Goal: Information Seeking & Learning: Learn about a topic

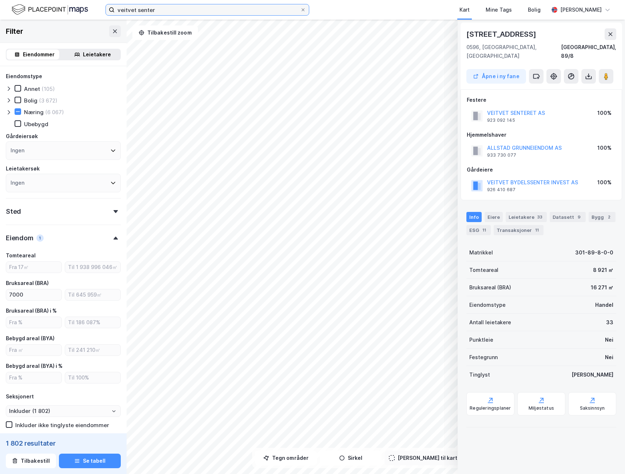
click at [157, 9] on input "veitvet senter" at bounding box center [207, 9] width 185 height 11
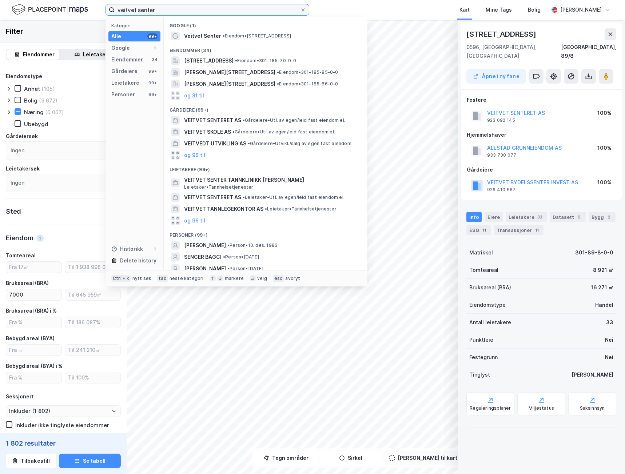
drag, startPoint x: 160, startPoint y: 9, endPoint x: 0, endPoint y: 7, distance: 160.0
click at [0, 7] on html "veitvet senter Kategori Alle 99+ Google 1 Eiendommer 34 Gårdeiere 99+ Leietaker…" at bounding box center [312, 237] width 625 height 474
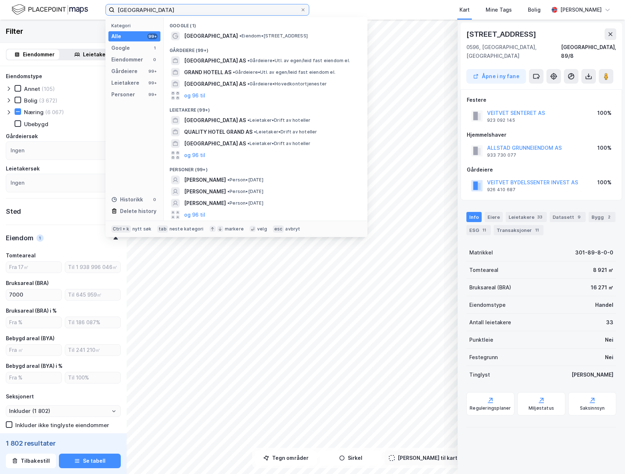
type input "[GEOGRAPHIC_DATA]"
click at [219, 42] on div "Gårdeiere (99+)" at bounding box center [266, 48] width 204 height 13
click at [224, 37] on span "[GEOGRAPHIC_DATA]" at bounding box center [211, 36] width 54 height 9
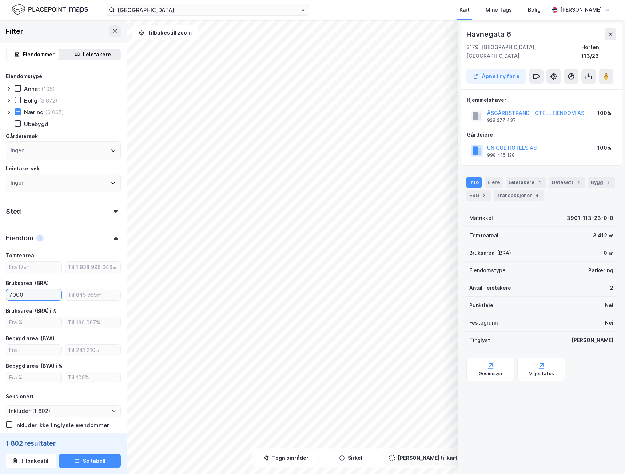
drag, startPoint x: 38, startPoint y: 293, endPoint x: 0, endPoint y: 294, distance: 38.2
click at [0, 294] on html "grand hotel åsgård Kart Mine Tags Bolig Magnus Jacobsen © Mapbox © OpenStreetMa…" at bounding box center [312, 237] width 625 height 474
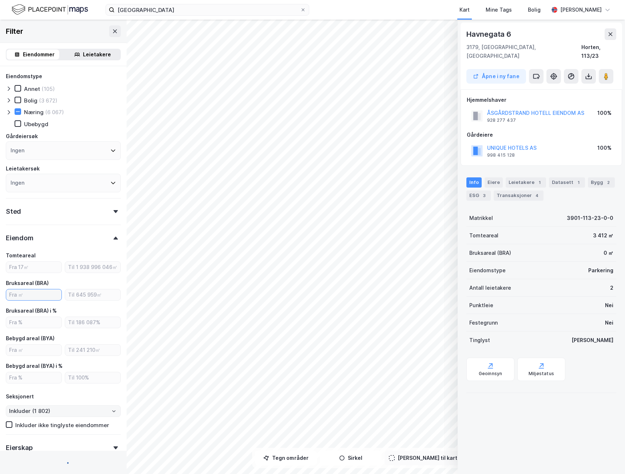
type input "Inkluder (31 461)"
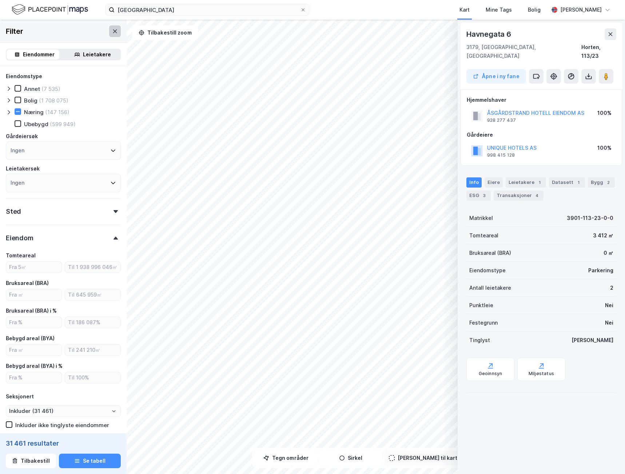
click at [113, 31] on icon at bounding box center [115, 31] width 4 height 4
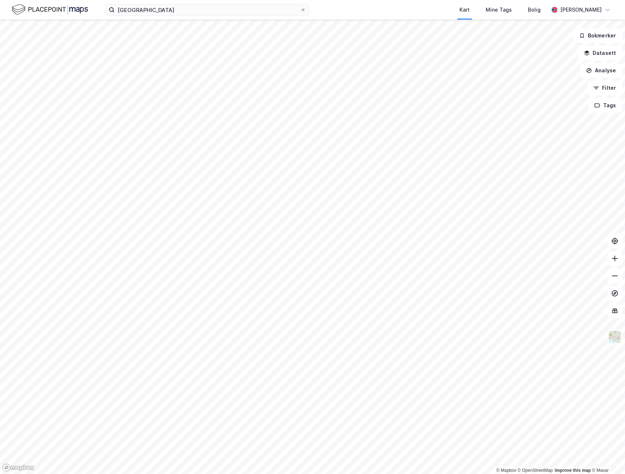
click at [205, 16] on div "grand hotel åsgård Kart Mine Tags Bolig Magnus Jacobsen" at bounding box center [312, 10] width 625 height 20
click at [206, 12] on input "grand hotel åsgård" at bounding box center [207, 9] width 185 height 11
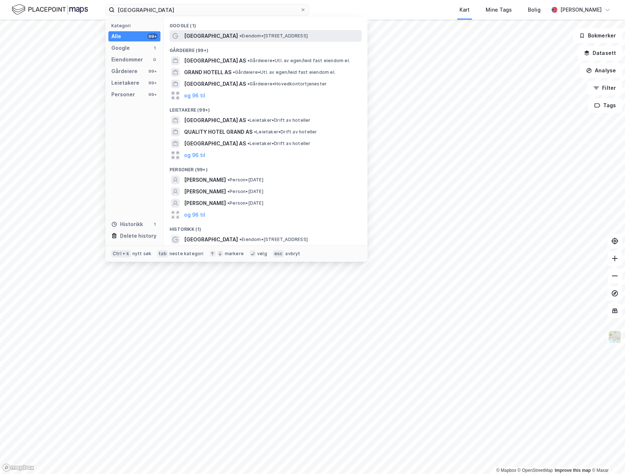
click at [224, 35] on span "[GEOGRAPHIC_DATA]" at bounding box center [211, 36] width 54 height 9
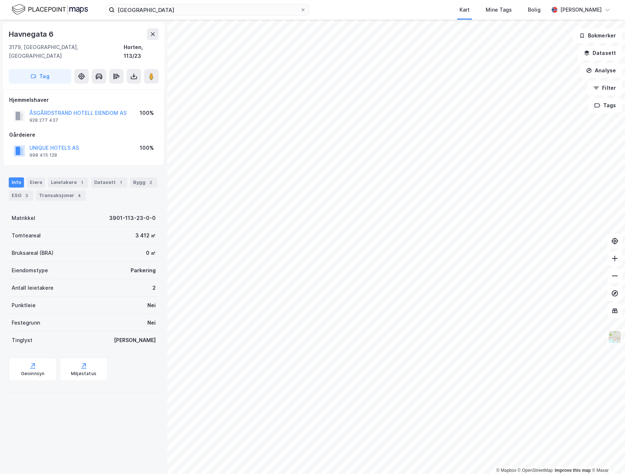
click at [411, 474] on html "grand hotel åsgård Kart Mine Tags Bolig Magnus Jacobsen © Mapbox © OpenStreetMa…" at bounding box center [312, 237] width 625 height 474
click at [612, 258] on icon at bounding box center [614, 258] width 7 height 7
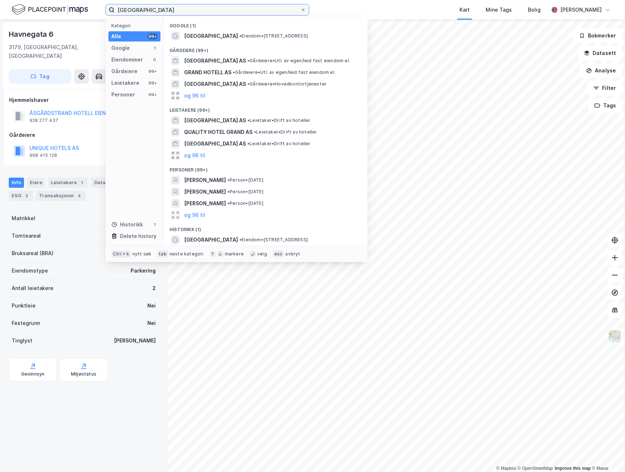
click at [180, 13] on input "grand hotel åsgård" at bounding box center [207, 9] width 185 height 11
drag, startPoint x: 173, startPoint y: 13, endPoint x: 48, endPoint y: 9, distance: 124.8
click at [49, 9] on div "grand hotel åsgård Kategori Alle 99+ Google 1 Eiendommer 0 Gårdeiere 99+ Leieta…" at bounding box center [312, 10] width 625 height 20
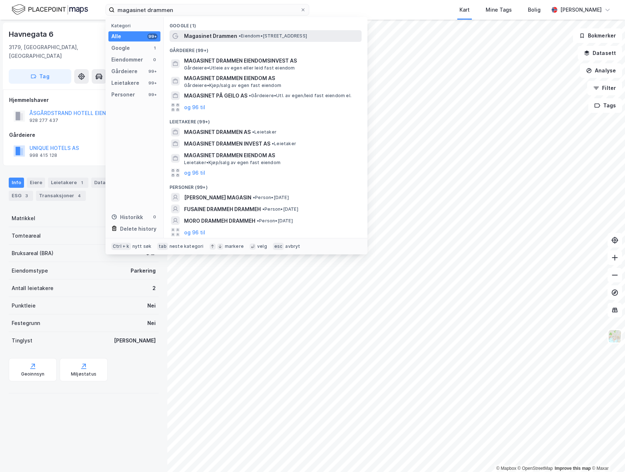
click at [217, 34] on span "Magasinet Drammen" at bounding box center [210, 36] width 53 height 9
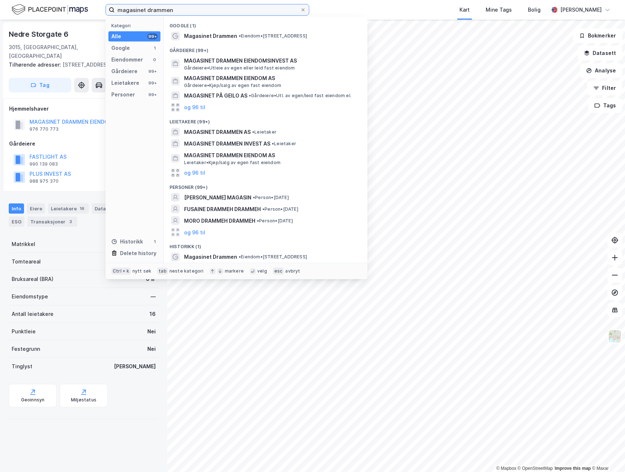
click at [199, 12] on input "magasinet drammen" at bounding box center [207, 9] width 185 height 11
drag, startPoint x: 199, startPoint y: 11, endPoint x: 39, endPoint y: 7, distance: 160.4
click at [39, 7] on div "magasinet drammen Kategori Alle 99+ Google 1 Eiendommer 0 Gårdeiere 99+ Leietak…" at bounding box center [312, 10] width 625 height 20
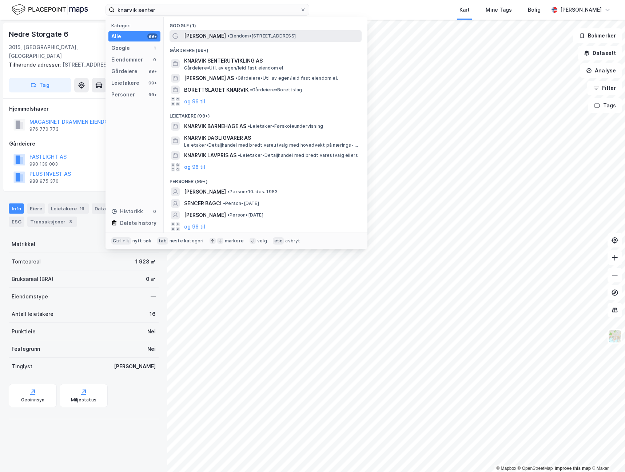
click at [209, 34] on span "[PERSON_NAME]" at bounding box center [205, 36] width 42 height 9
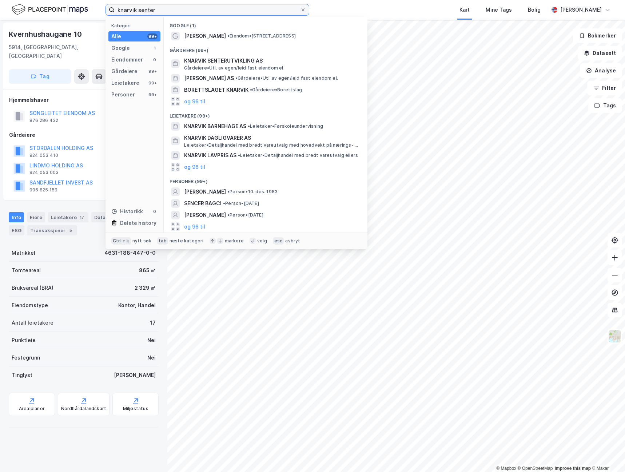
drag, startPoint x: 156, startPoint y: 8, endPoint x: 161, endPoint y: 8, distance: 5.5
click at [156, 8] on input "knarvik senter" at bounding box center [207, 9] width 185 height 11
drag, startPoint x: 168, startPoint y: 8, endPoint x: 52, endPoint y: 3, distance: 115.3
click at [52, 3] on div "knarvik senter Kategori Alle 99+ Google 1 Eiendommer 0 Gårdeiere 99+ Leietakere…" at bounding box center [312, 10] width 625 height 20
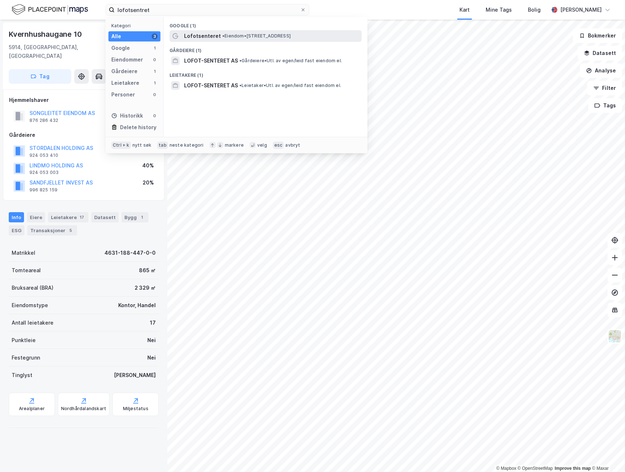
click at [239, 40] on div "Lofotsenteret • Eiendom • Storgata 8, 8370 Leknes" at bounding box center [272, 36] width 176 height 9
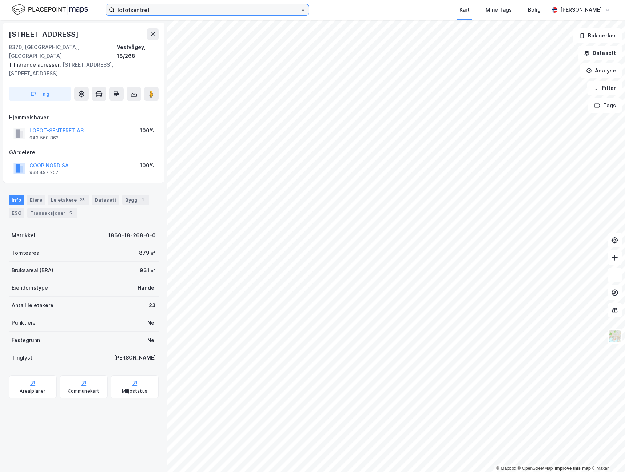
click at [163, 14] on input "lofotsentret" at bounding box center [207, 9] width 185 height 11
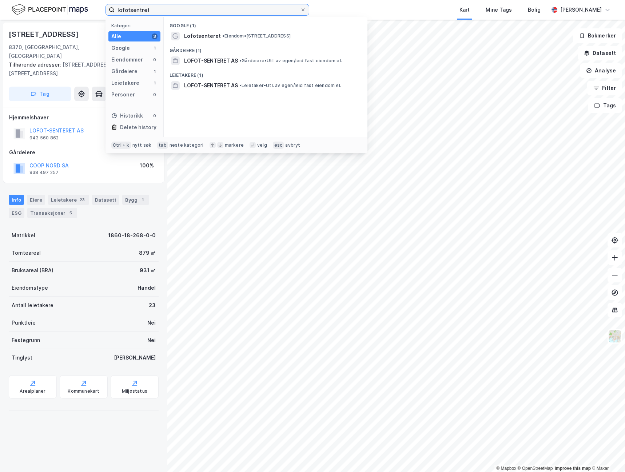
drag, startPoint x: 171, startPoint y: 12, endPoint x: 11, endPoint y: -5, distance: 160.6
click at [11, 0] on html "lofotsentret Kategori Alle 3 Google 1 Eiendommer 0 Gårdeiere 1 Leietakere 1 Per…" at bounding box center [312, 236] width 625 height 472
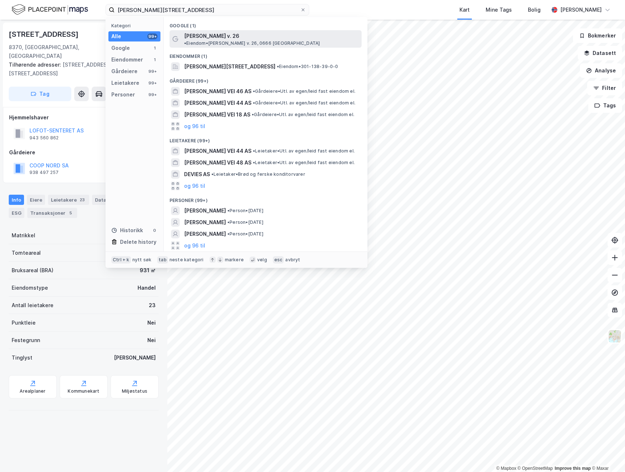
click at [201, 37] on span "[PERSON_NAME] v. 26" at bounding box center [211, 36] width 55 height 9
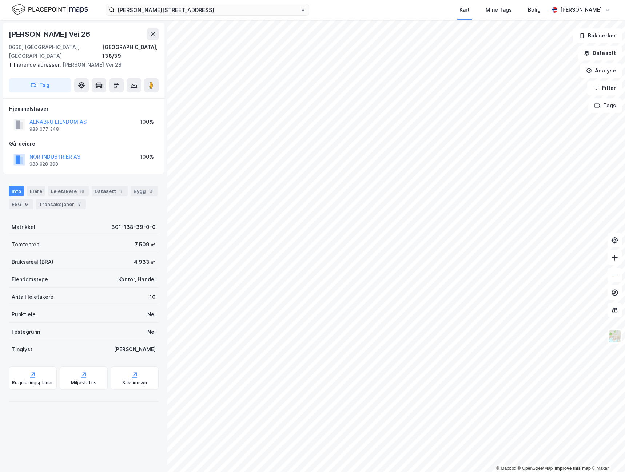
click at [189, 19] on div "ole deviks vei 26 Kart Mine Tags Bolig Magnus Jacobsen" at bounding box center [312, 10] width 625 height 20
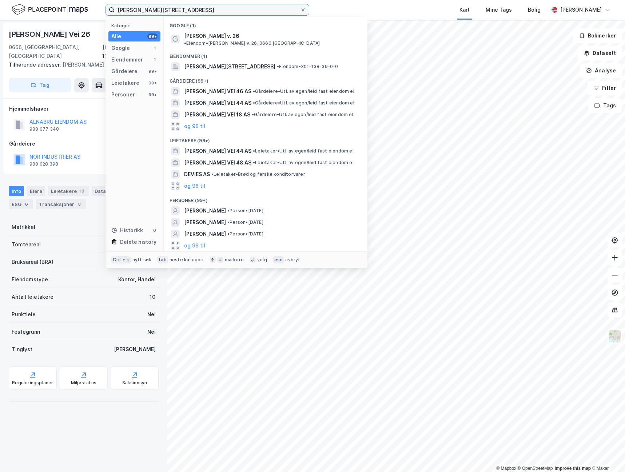
click at [183, 12] on input "ole deviks vei 26" at bounding box center [207, 9] width 185 height 11
drag, startPoint x: 184, startPoint y: 9, endPoint x: 51, endPoint y: 4, distance: 133.2
click at [51, 4] on div "ole deviks vei 26 Kategori Alle 99+ Google 1 Eiendommer 1 Gårdeiere 99+ Leietak…" at bounding box center [312, 10] width 625 height 20
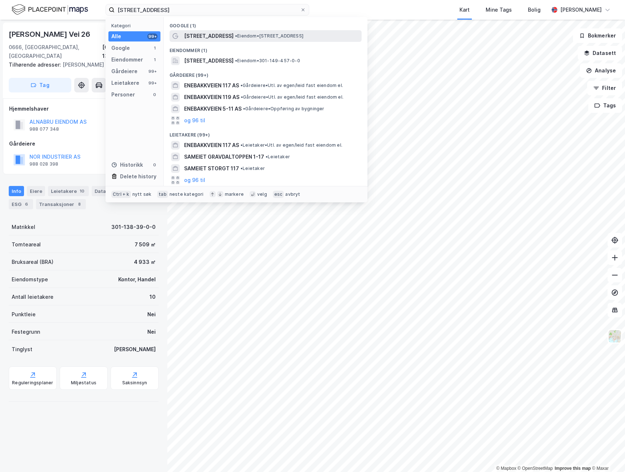
click at [227, 33] on span "[STREET_ADDRESS]" at bounding box center [208, 36] width 49 height 9
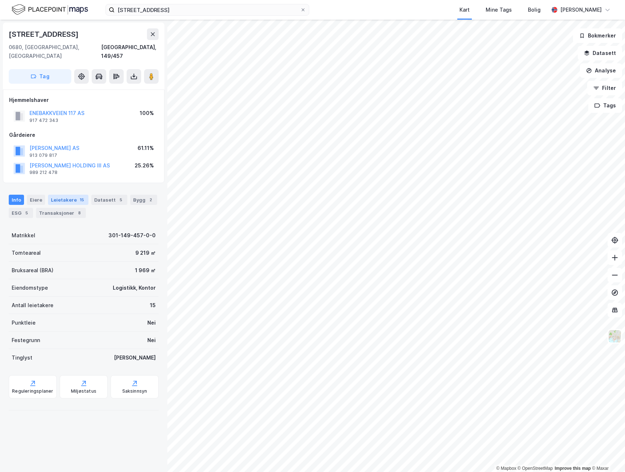
click at [68, 195] on div "Leietakere 15" at bounding box center [68, 200] width 40 height 10
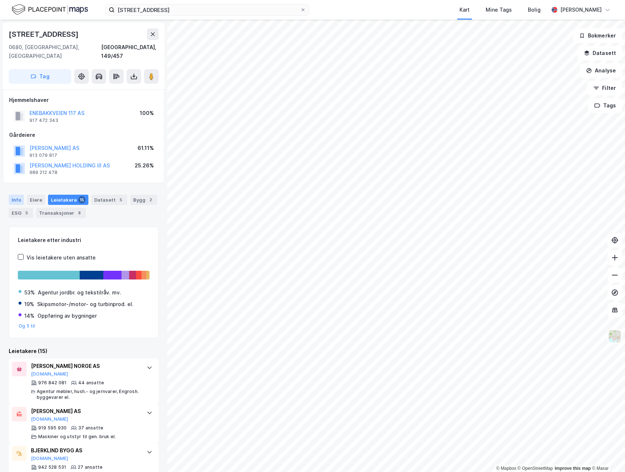
click at [11, 195] on div "Info" at bounding box center [16, 200] width 15 height 10
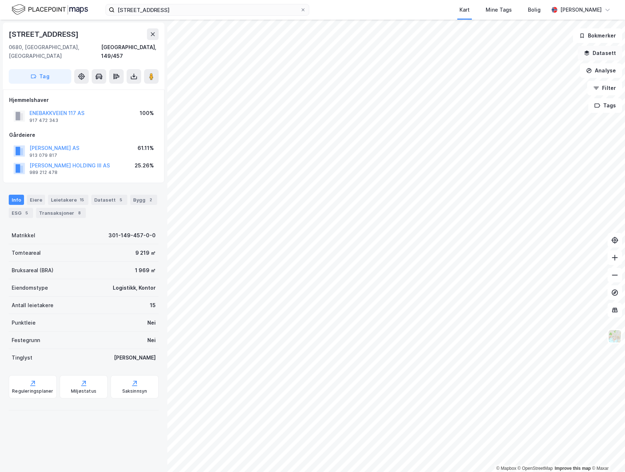
click at [594, 54] on button "Datasett" at bounding box center [599, 53] width 44 height 15
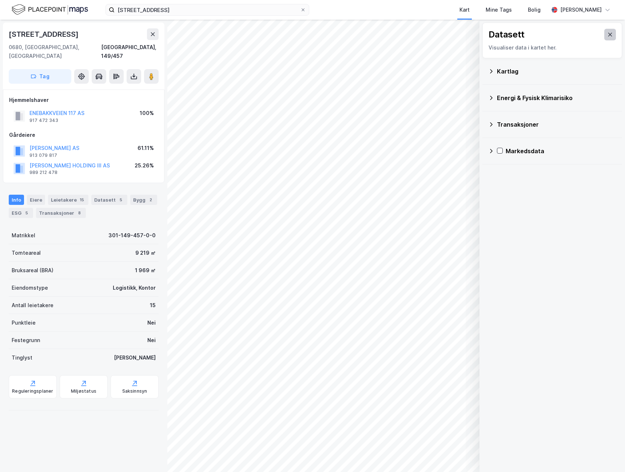
click at [607, 33] on icon at bounding box center [610, 35] width 6 height 6
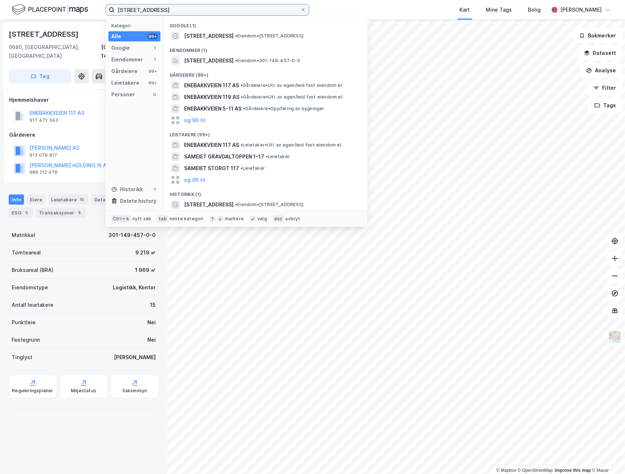
click at [181, 5] on input "enebakkveien 117" at bounding box center [207, 9] width 185 height 11
drag, startPoint x: 180, startPoint y: 8, endPoint x: 21, endPoint y: 4, distance: 159.3
click at [24, 6] on div "enebakkveien 117 Kategori Alle 99+ Google 1 Eiendommer 1 Gårdeiere 99+ Leietake…" at bounding box center [312, 10] width 625 height 20
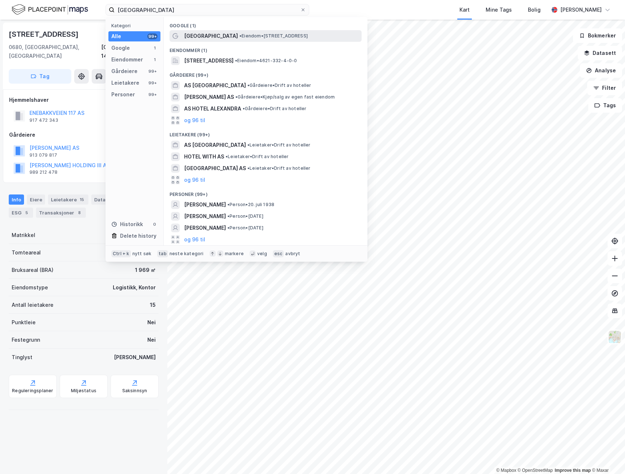
click at [200, 37] on span "[GEOGRAPHIC_DATA]" at bounding box center [211, 36] width 54 height 9
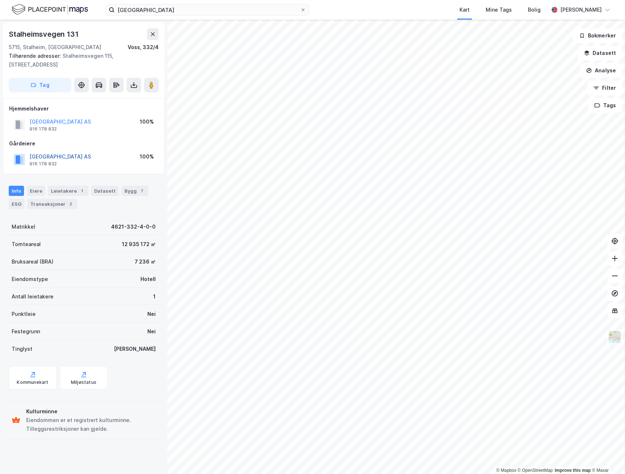
click at [0, 0] on button "STALHEIM HOTEL AS" at bounding box center [0, 0] width 0 height 0
click at [511, 474] on html "stalheim hotel Kart Mine Tags Bolig Magnus Jacobsen © Mapbox © OpenStreetMap Im…" at bounding box center [312, 237] width 625 height 474
click at [36, 203] on div "Transaksjoner 2" at bounding box center [52, 204] width 50 height 10
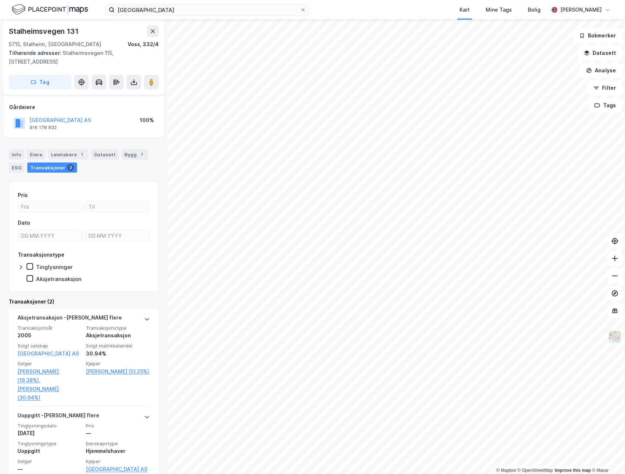
scroll to position [49, 0]
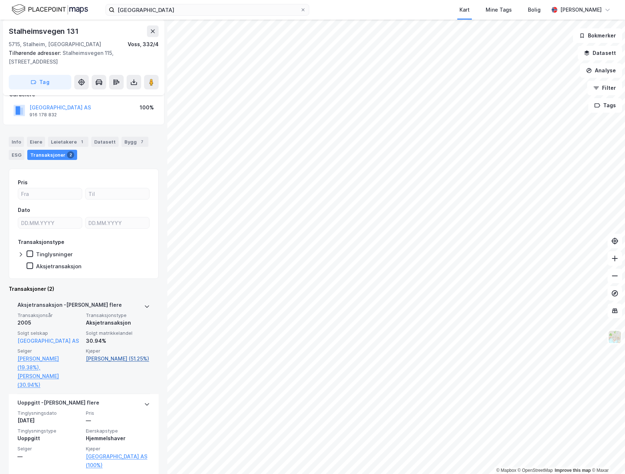
click at [99, 361] on link "Tønneberg Ingrid (51.25%)" at bounding box center [118, 358] width 64 height 9
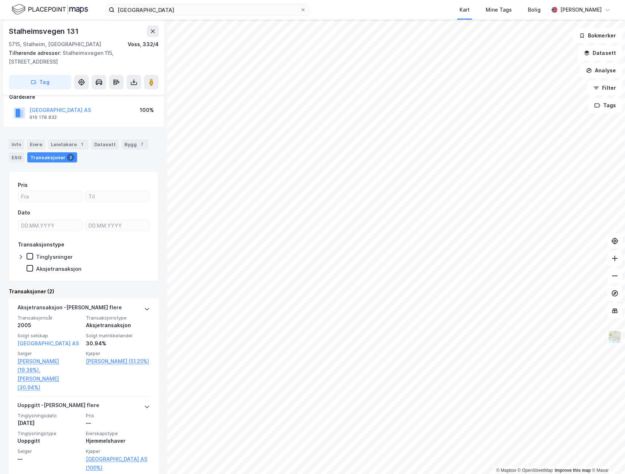
scroll to position [49, 0]
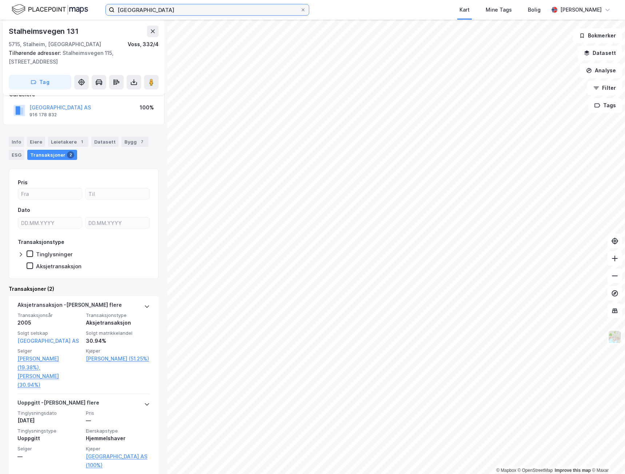
click at [171, 11] on input "stalheim hotel" at bounding box center [207, 9] width 185 height 11
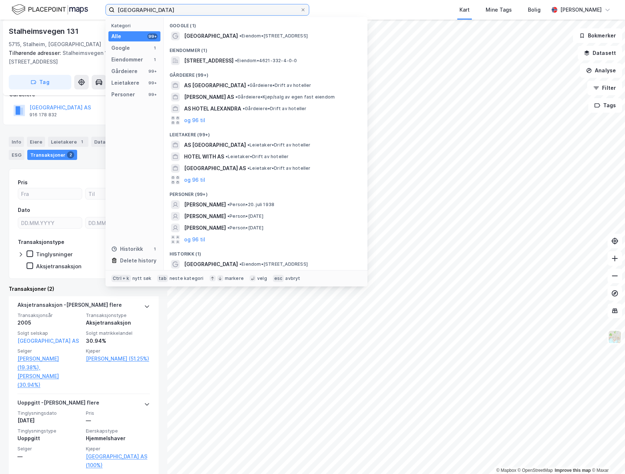
drag, startPoint x: 179, startPoint y: 10, endPoint x: 65, endPoint y: 11, distance: 113.4
click at [65, 11] on div "stalheim hotel Kategori Alle 99+ Google 1 Eiendommer 1 Gårdeiere 99+ Leietakere…" at bounding box center [312, 10] width 625 height 20
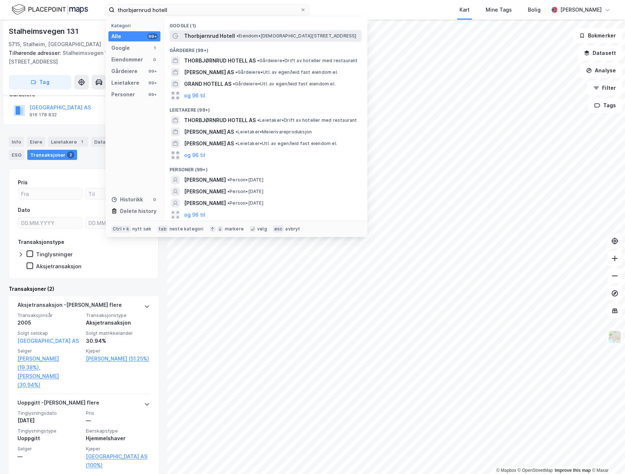
click at [229, 34] on span "Thorbjørnrud Hotell" at bounding box center [209, 36] width 51 height 9
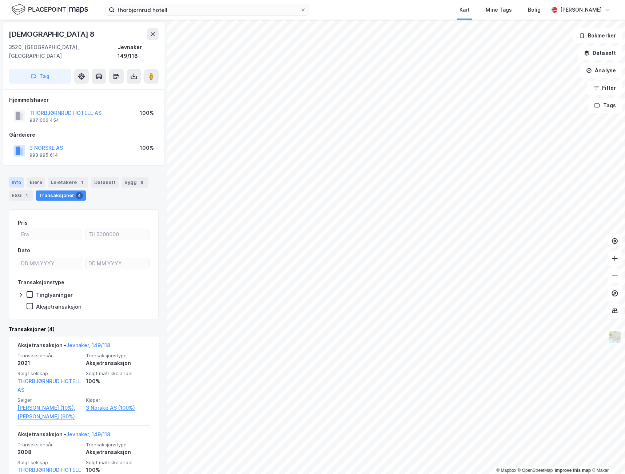
click at [17, 177] on div "Info" at bounding box center [16, 182] width 15 height 10
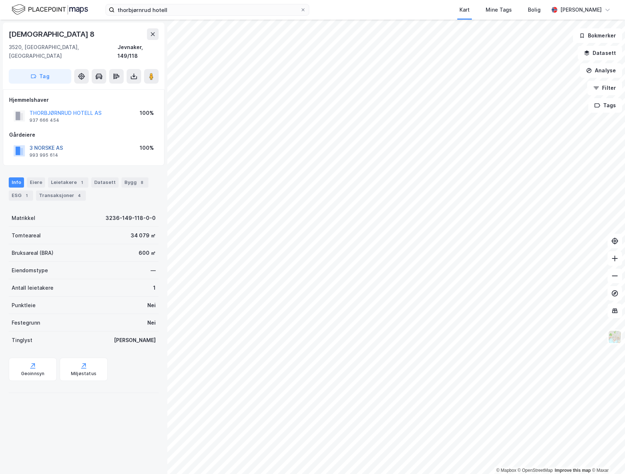
click at [0, 0] on button "3 NORSKE AS" at bounding box center [0, 0] width 0 height 0
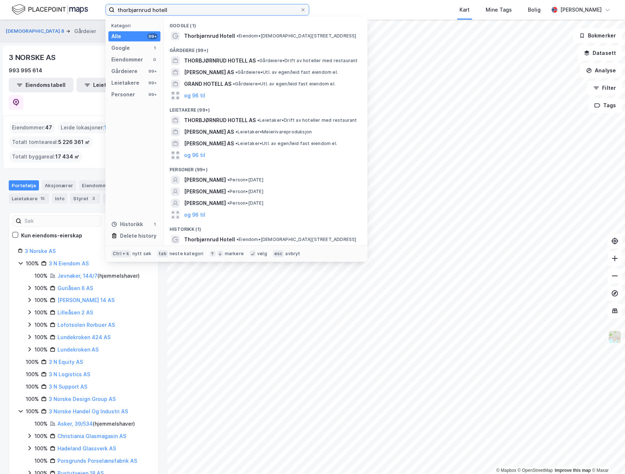
click at [186, 7] on input "thorbjørnrud hotell" at bounding box center [207, 9] width 185 height 11
drag, startPoint x: 187, startPoint y: 7, endPoint x: 46, endPoint y: 9, distance: 141.4
click at [46, 9] on div "thorbjørnrud hotell Kategori Alle 99+ Google 1 Eiendommer 0 Gårdeiere 99+ Leiet…" at bounding box center [312, 10] width 625 height 20
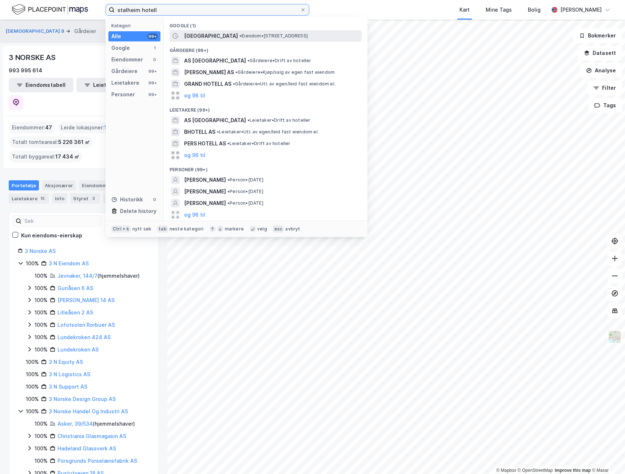
type input "stalheim hotell"
click at [239, 39] on span "• Eiendom • Stalheimsvegen 131, 5715 Vossestrand" at bounding box center [273, 36] width 68 height 6
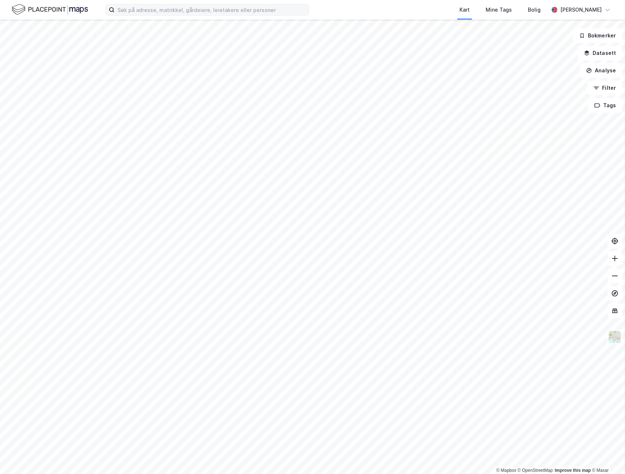
click at [259, 5] on div "Kart Mine Tags Bolig [PERSON_NAME]" at bounding box center [312, 10] width 625 height 20
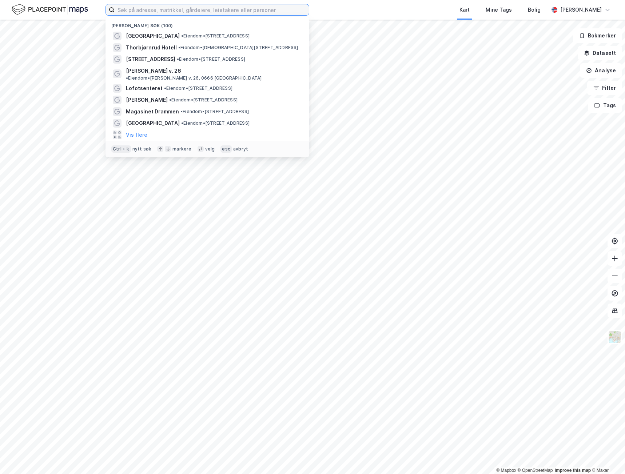
click at [258, 12] on input at bounding box center [212, 9] width 194 height 11
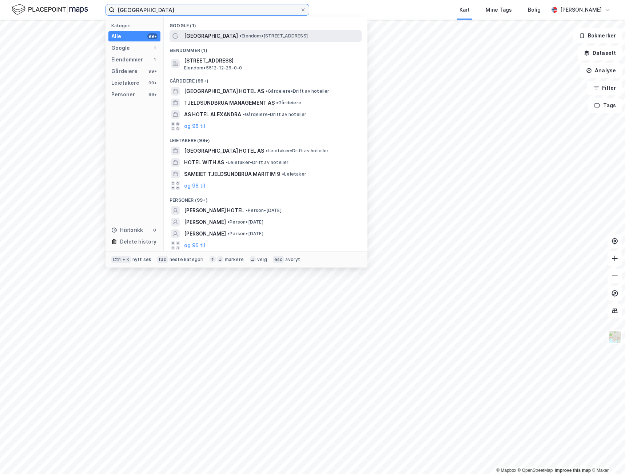
type input "[GEOGRAPHIC_DATA]"
click at [224, 37] on span "[GEOGRAPHIC_DATA]" at bounding box center [211, 36] width 54 height 9
